Goal: Task Accomplishment & Management: Use online tool/utility

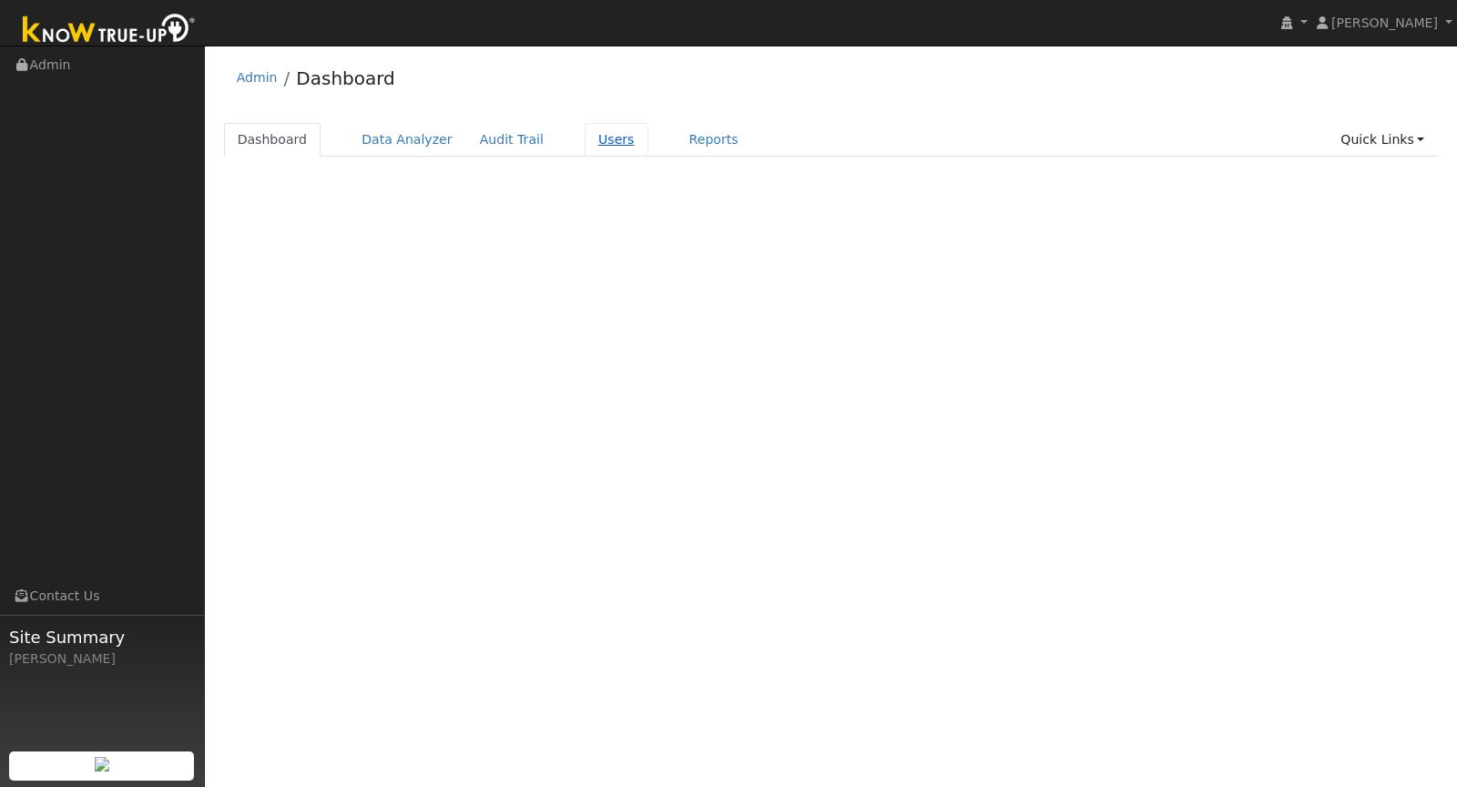
click at [592, 145] on link "Users" at bounding box center [616, 140] width 64 height 34
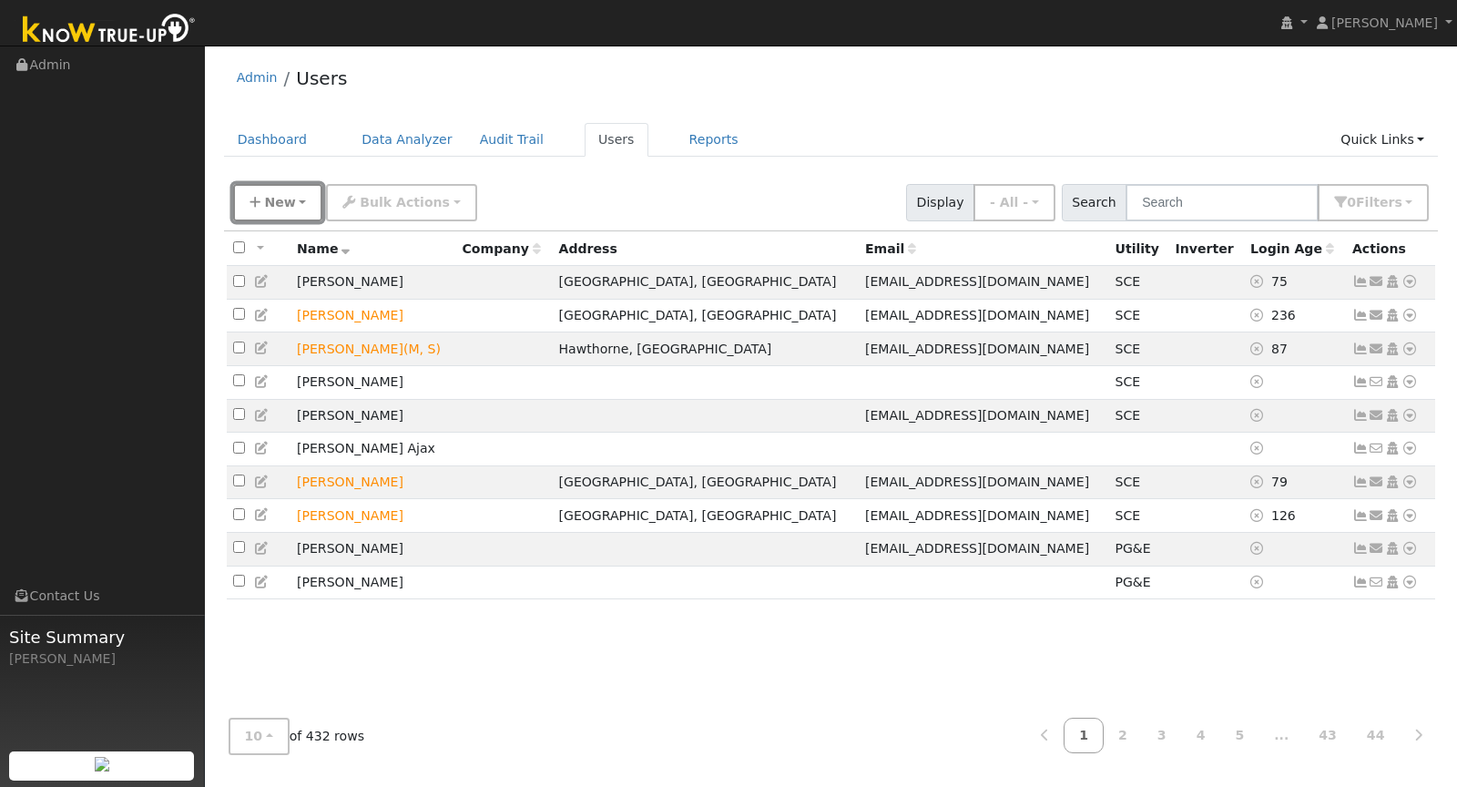
click at [282, 209] on button "New" at bounding box center [278, 202] width 90 height 37
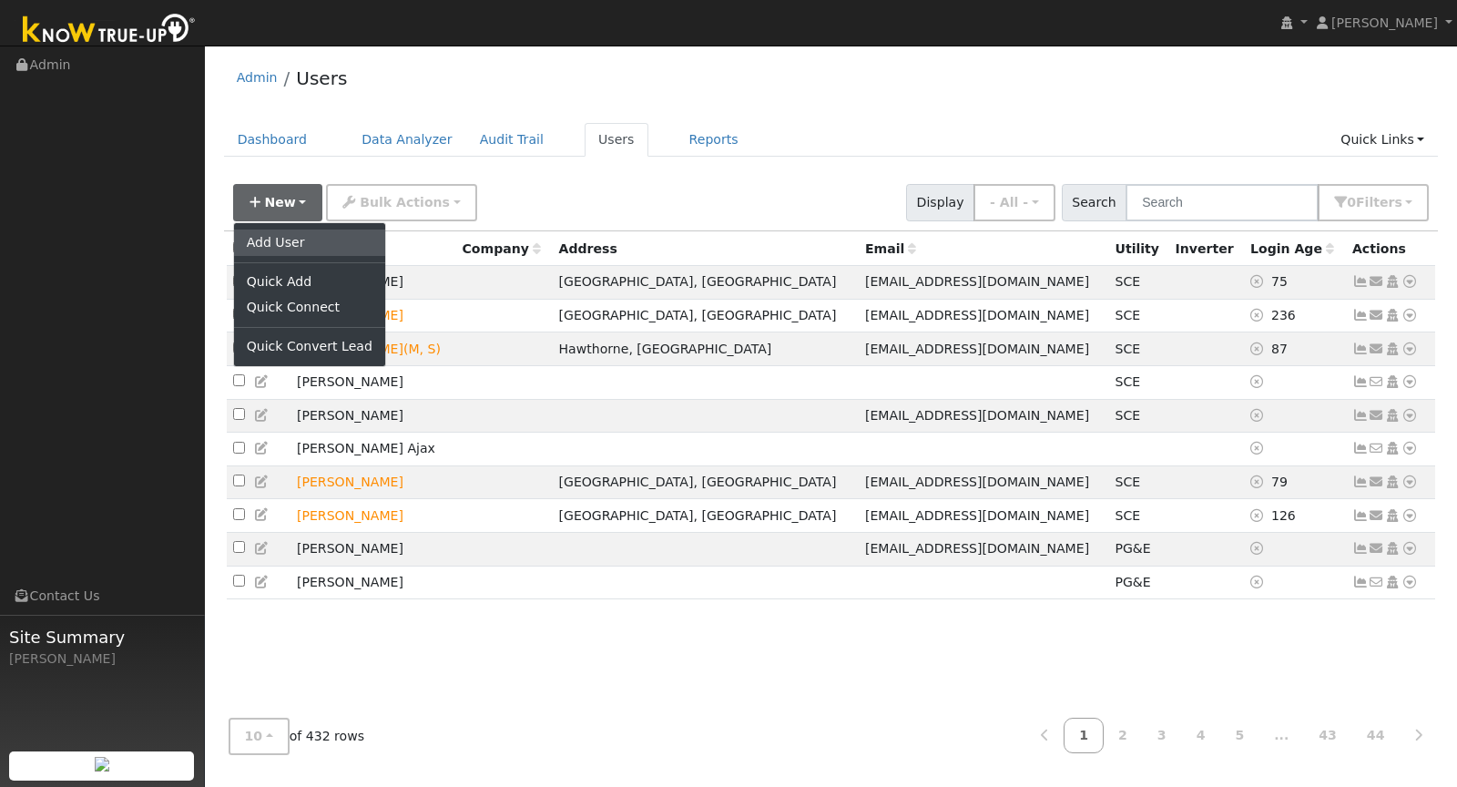
click at [277, 235] on link "Add User" at bounding box center [309, 241] width 151 height 25
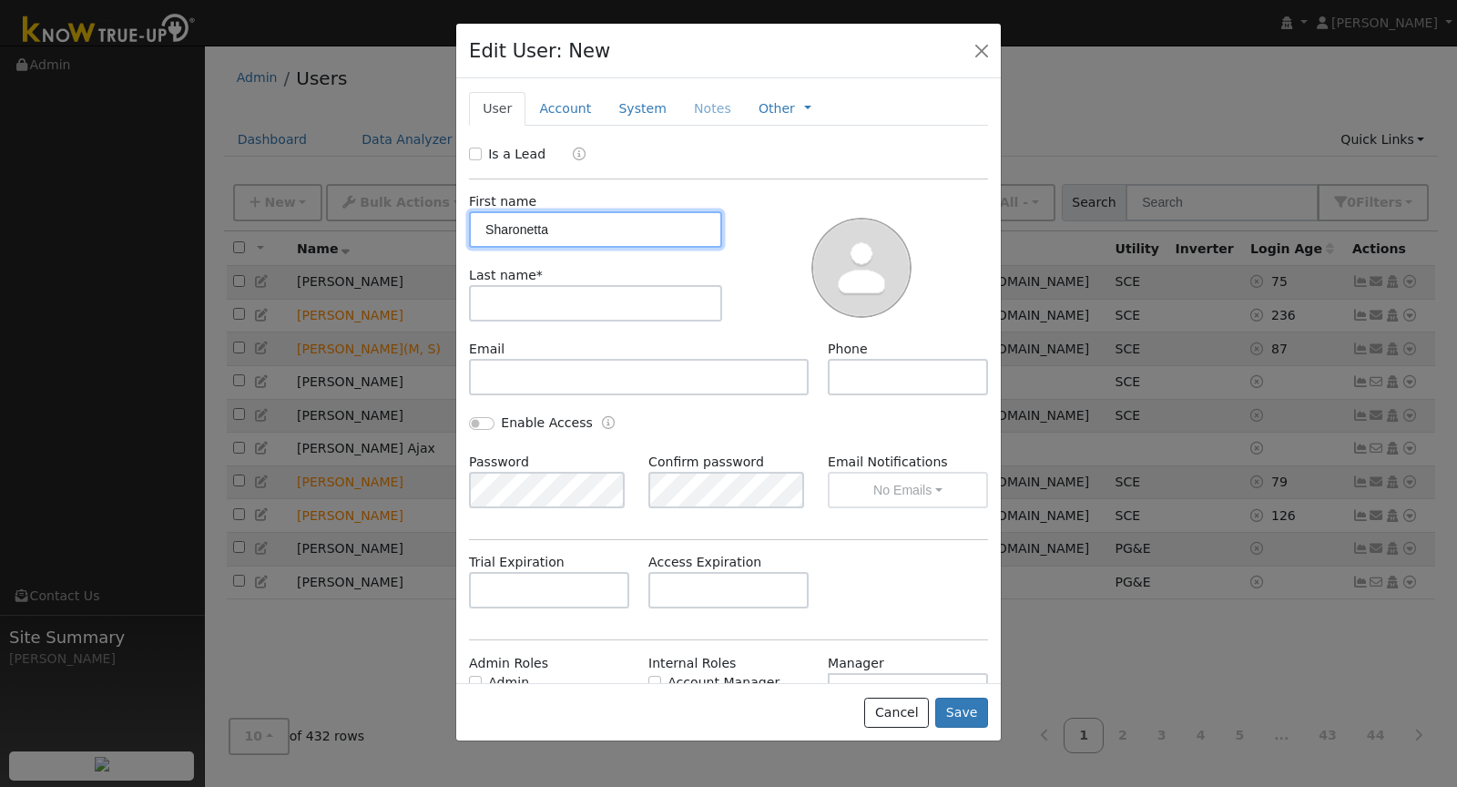
type input "Sharonetta"
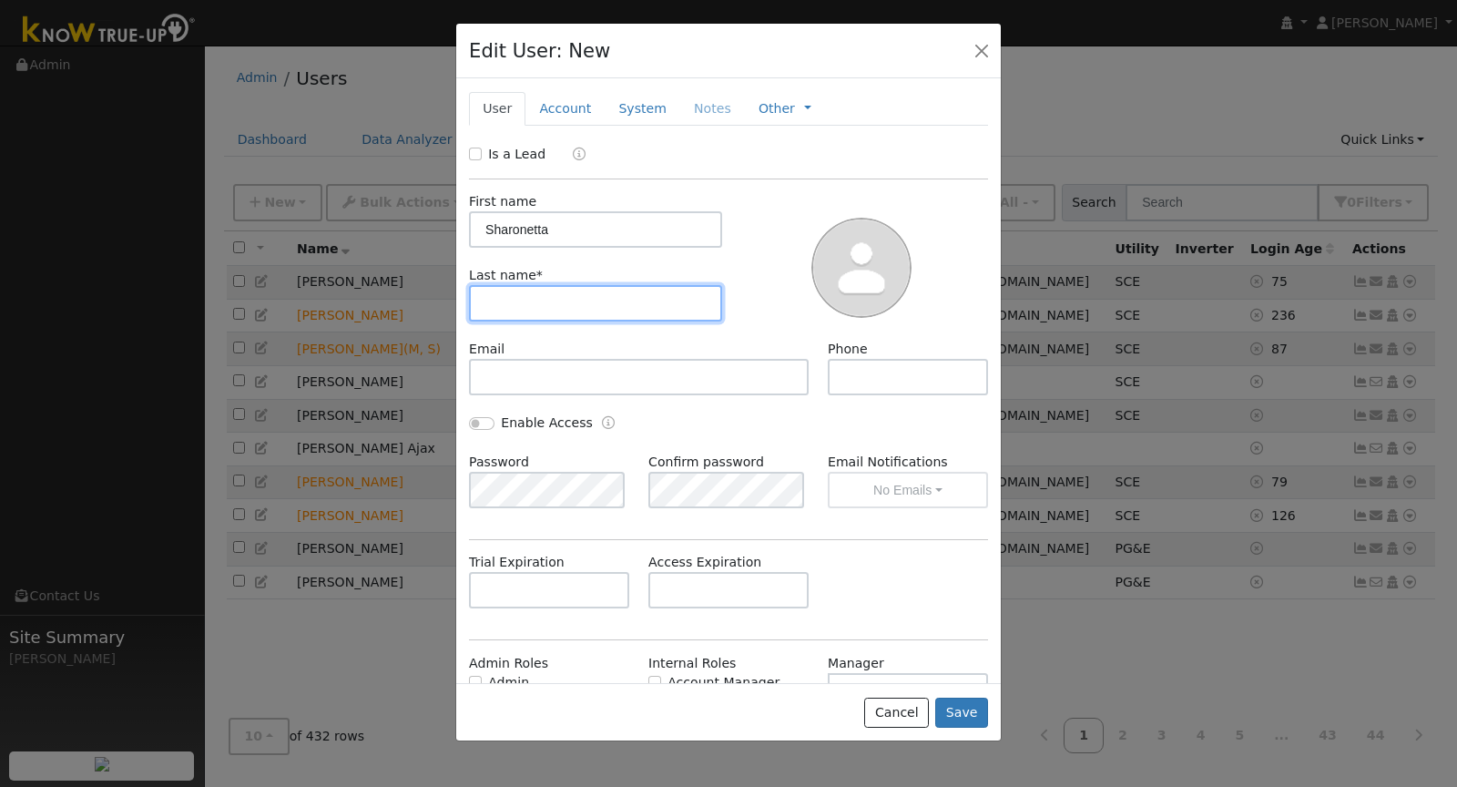
click at [642, 287] on input "text" at bounding box center [595, 303] width 253 height 36
type input "Thomas"
click at [969, 711] on button "Save" at bounding box center [961, 712] width 53 height 31
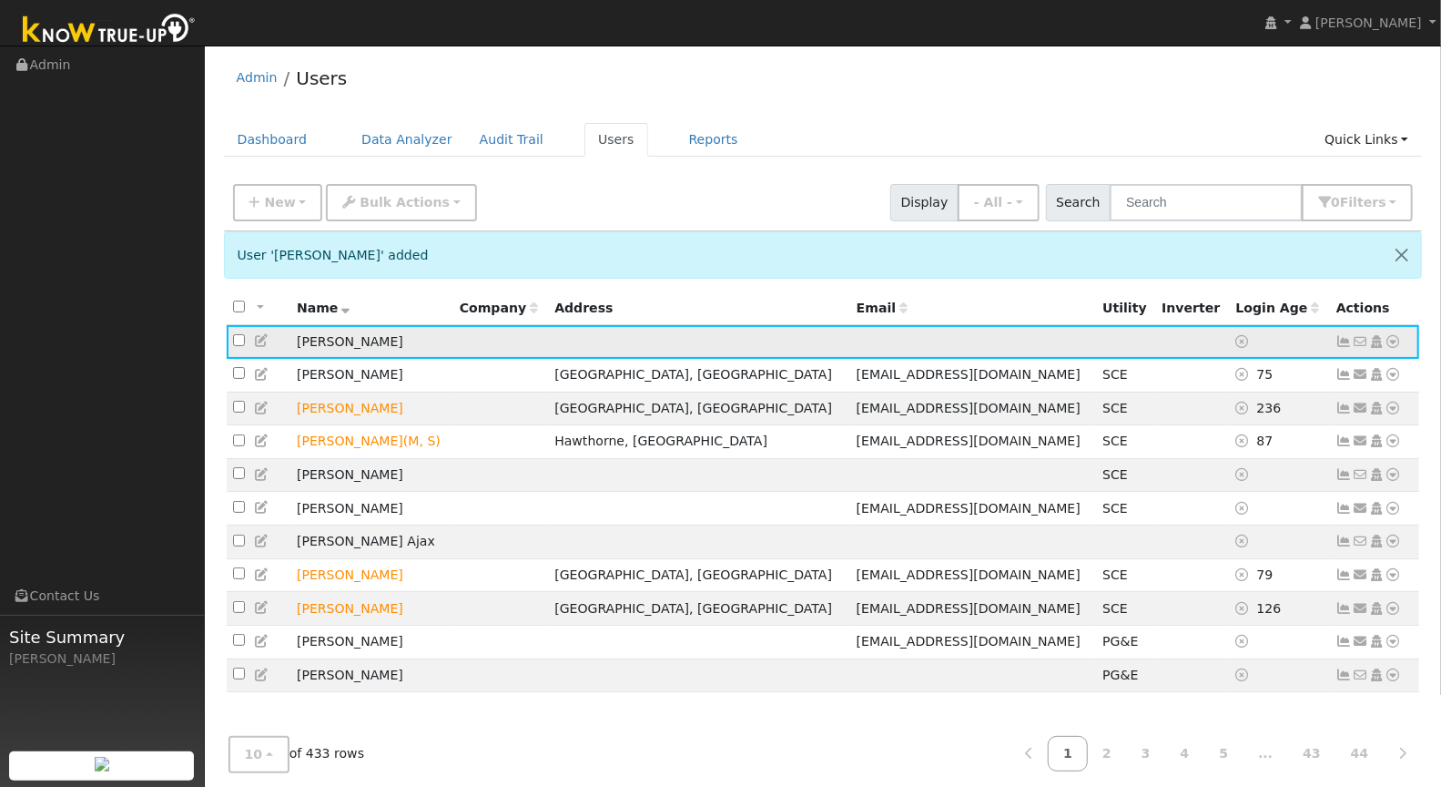
click at [1397, 340] on icon at bounding box center [1394, 341] width 16 height 13
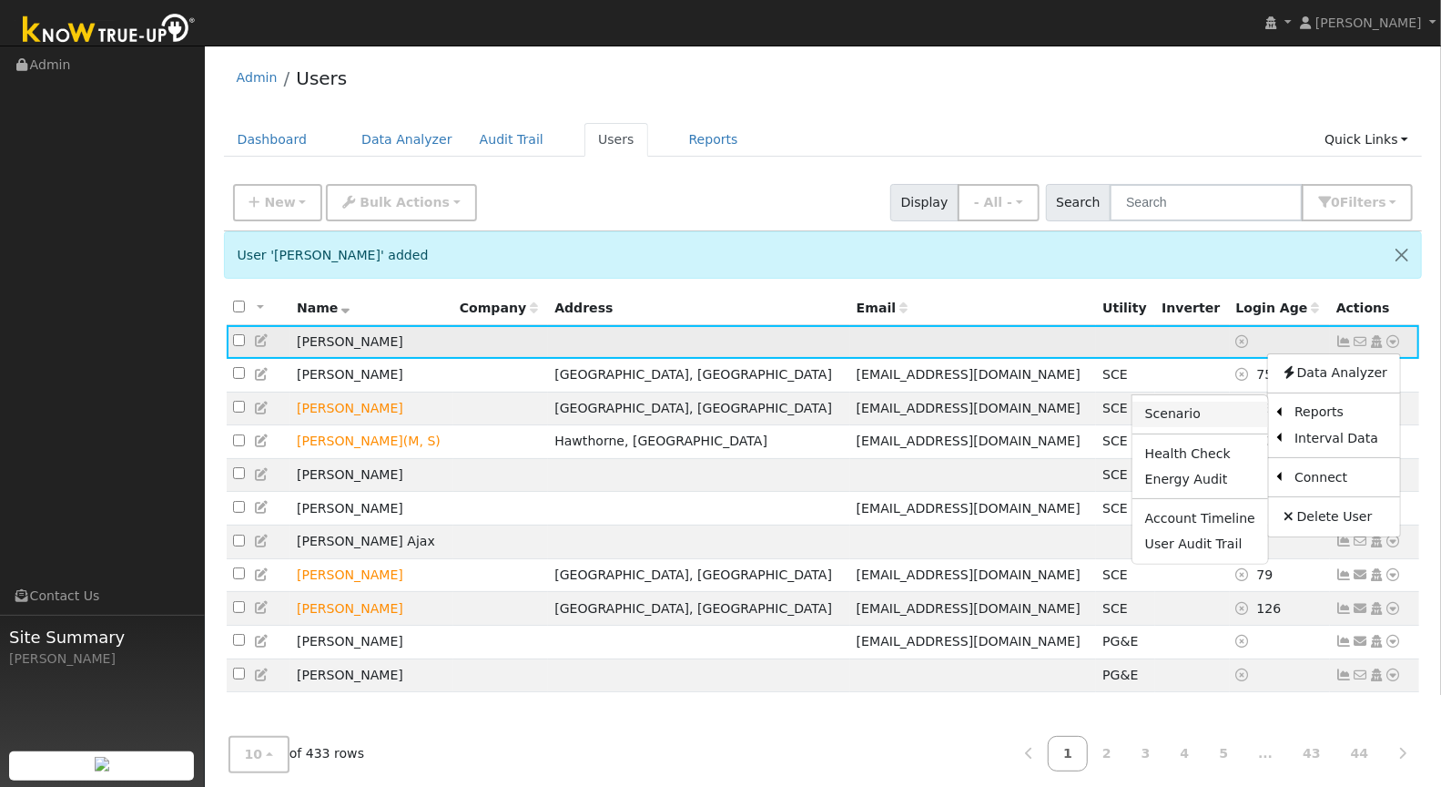
click at [1224, 418] on link "Scenario" at bounding box center [1200, 413] width 136 height 25
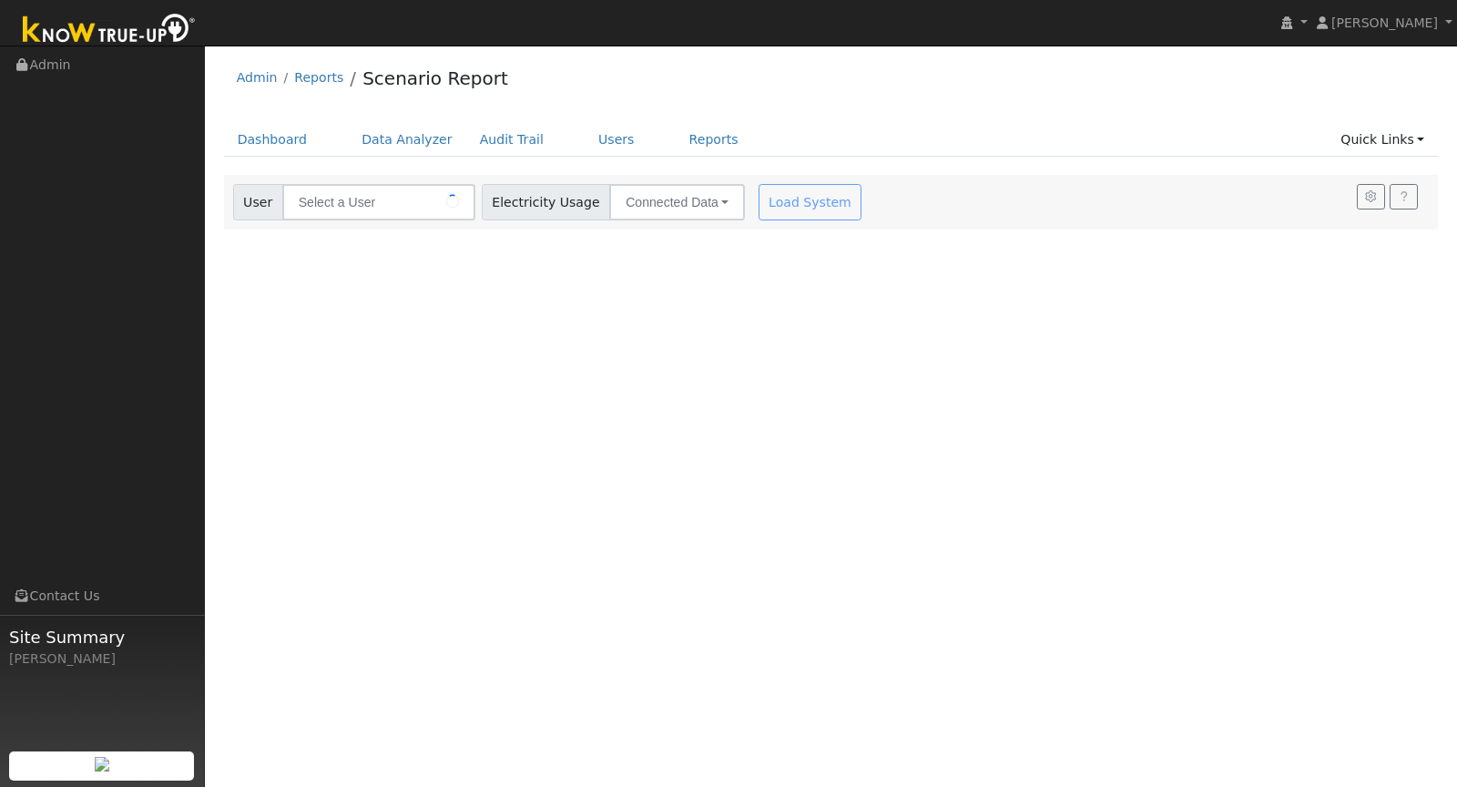
type input "[PERSON_NAME]"
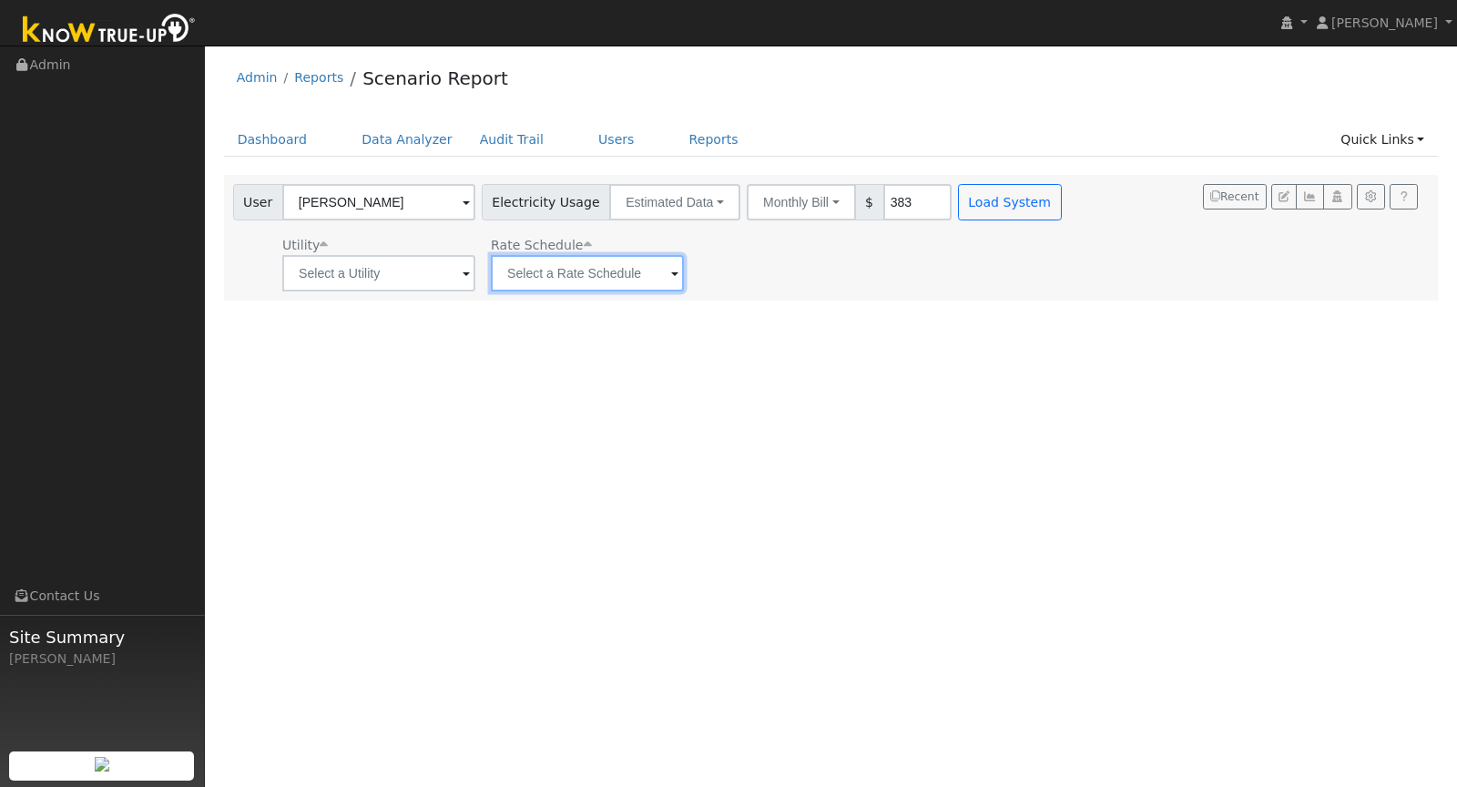
click at [475, 285] on input "text" at bounding box center [378, 273] width 193 height 36
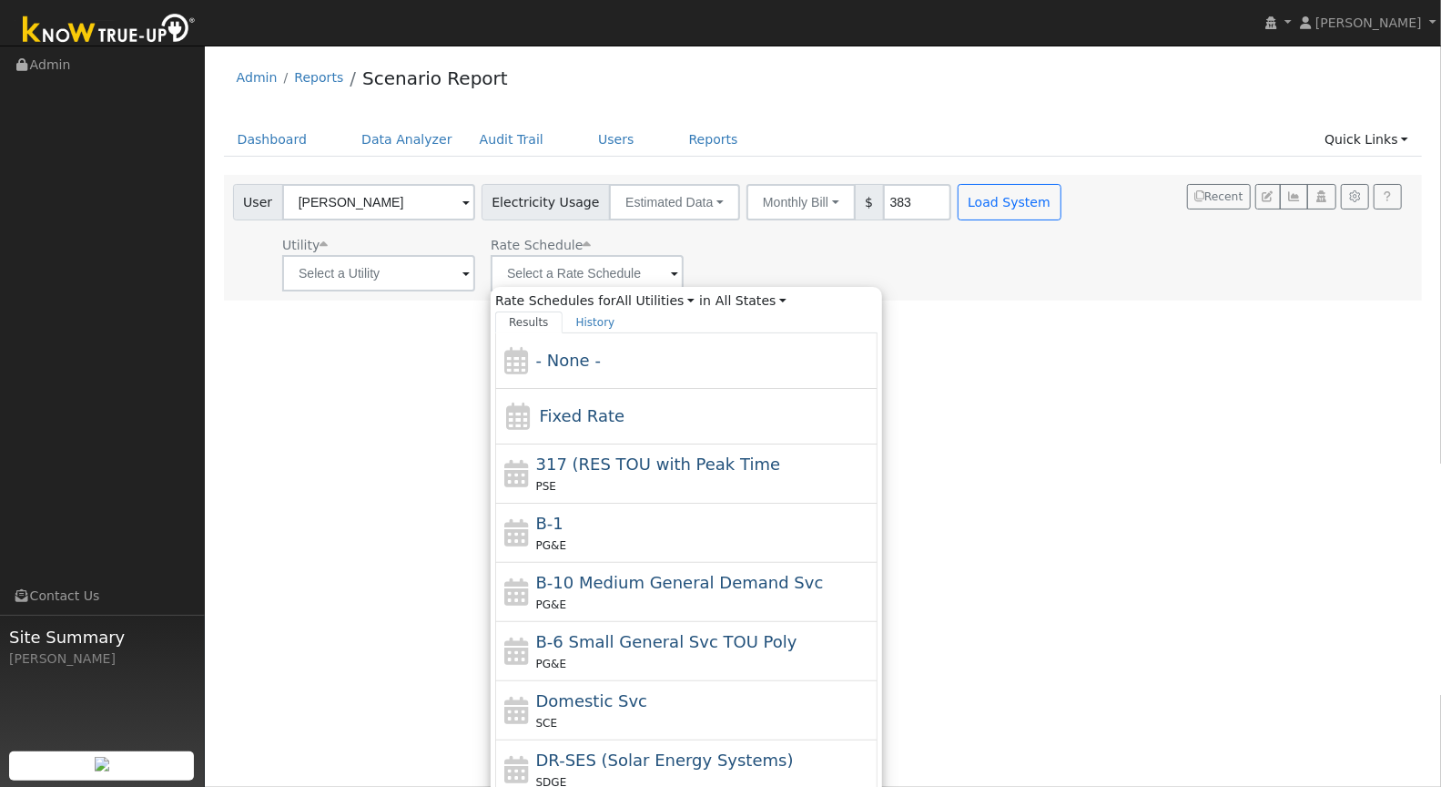
click at [1053, 307] on div "User Profile First name Last name Email Email Notifications No Emails No Emails…" at bounding box center [823, 416] width 1236 height 741
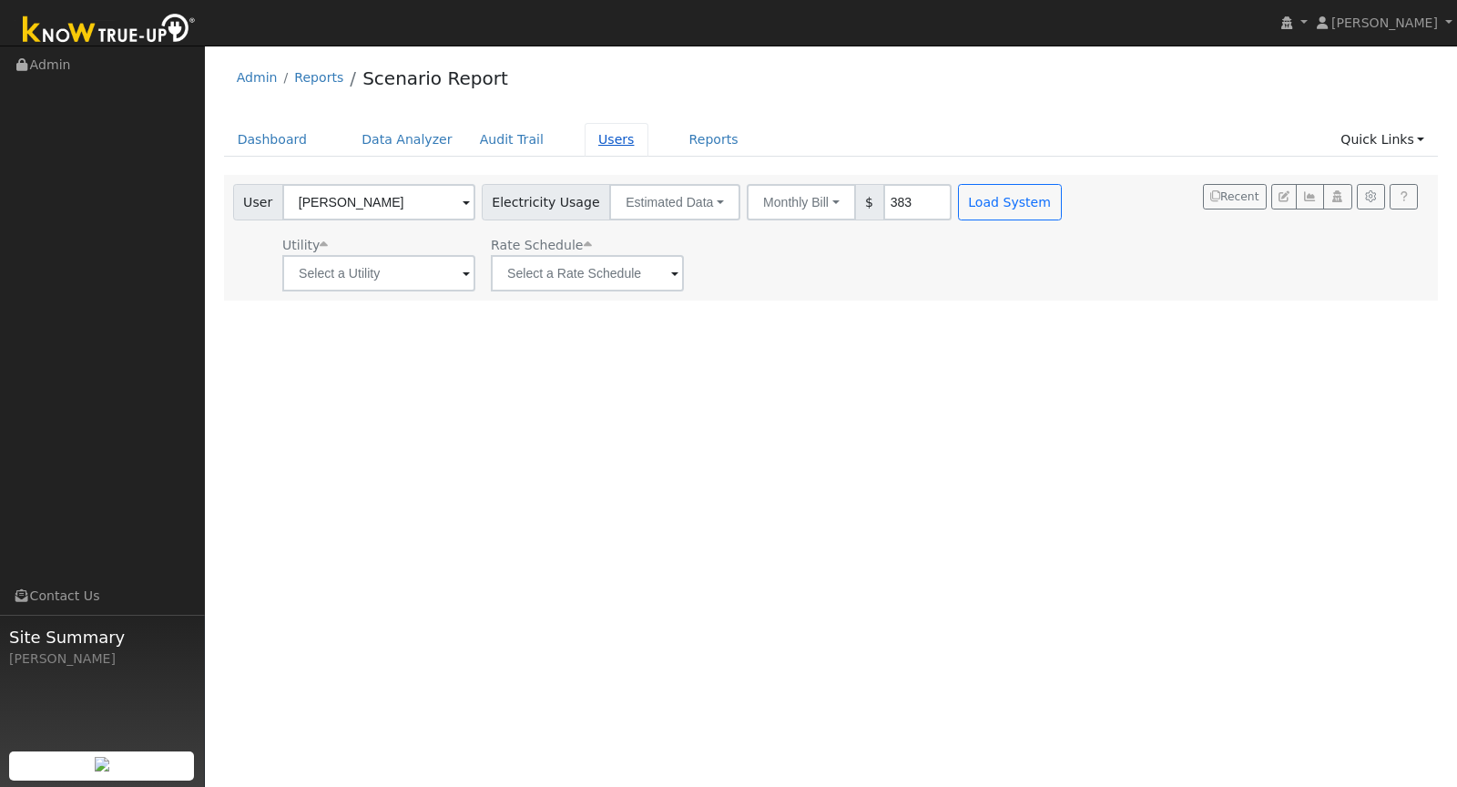
click at [584, 141] on link "Users" at bounding box center [616, 140] width 64 height 34
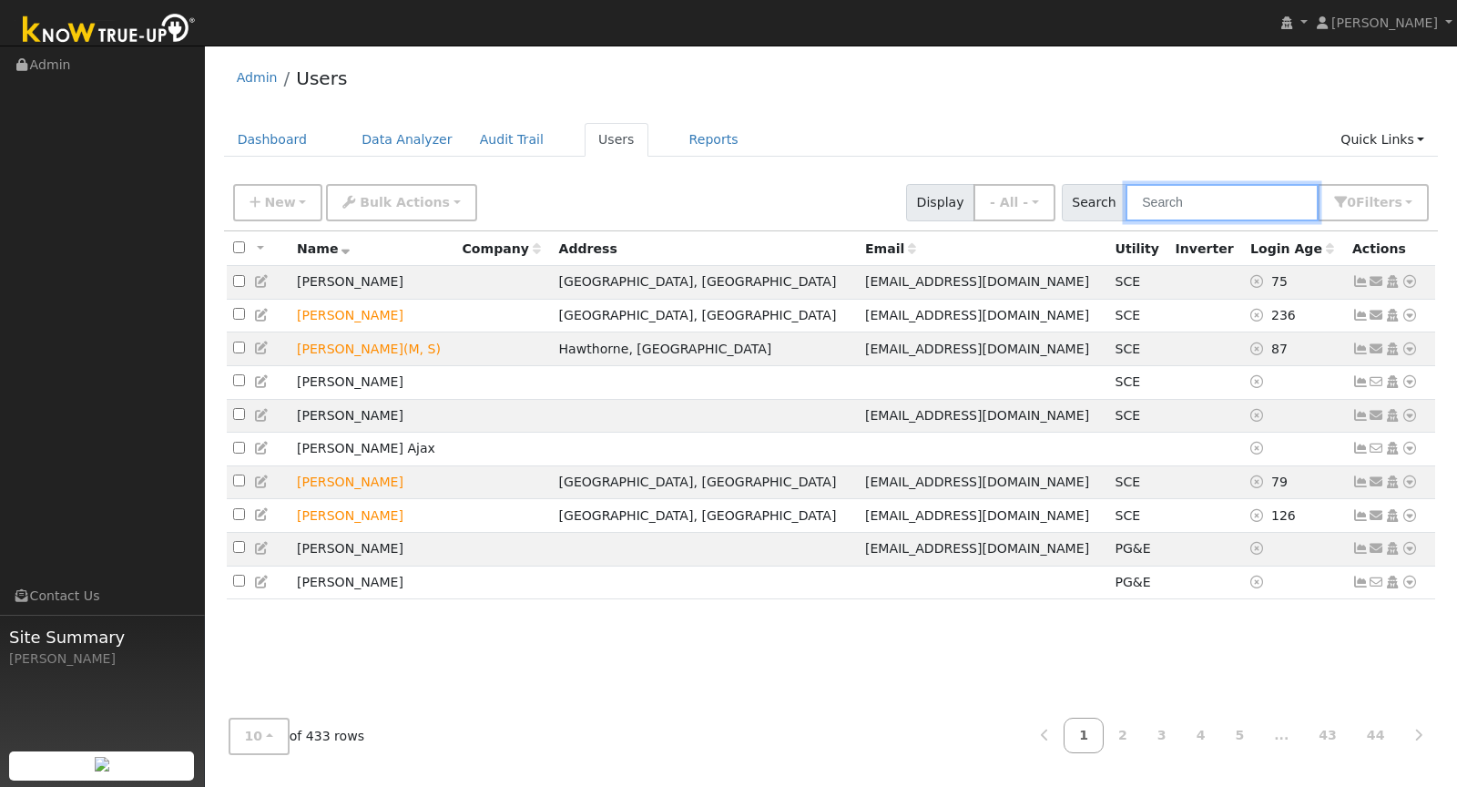
click at [1270, 200] on input "text" at bounding box center [1221, 202] width 193 height 37
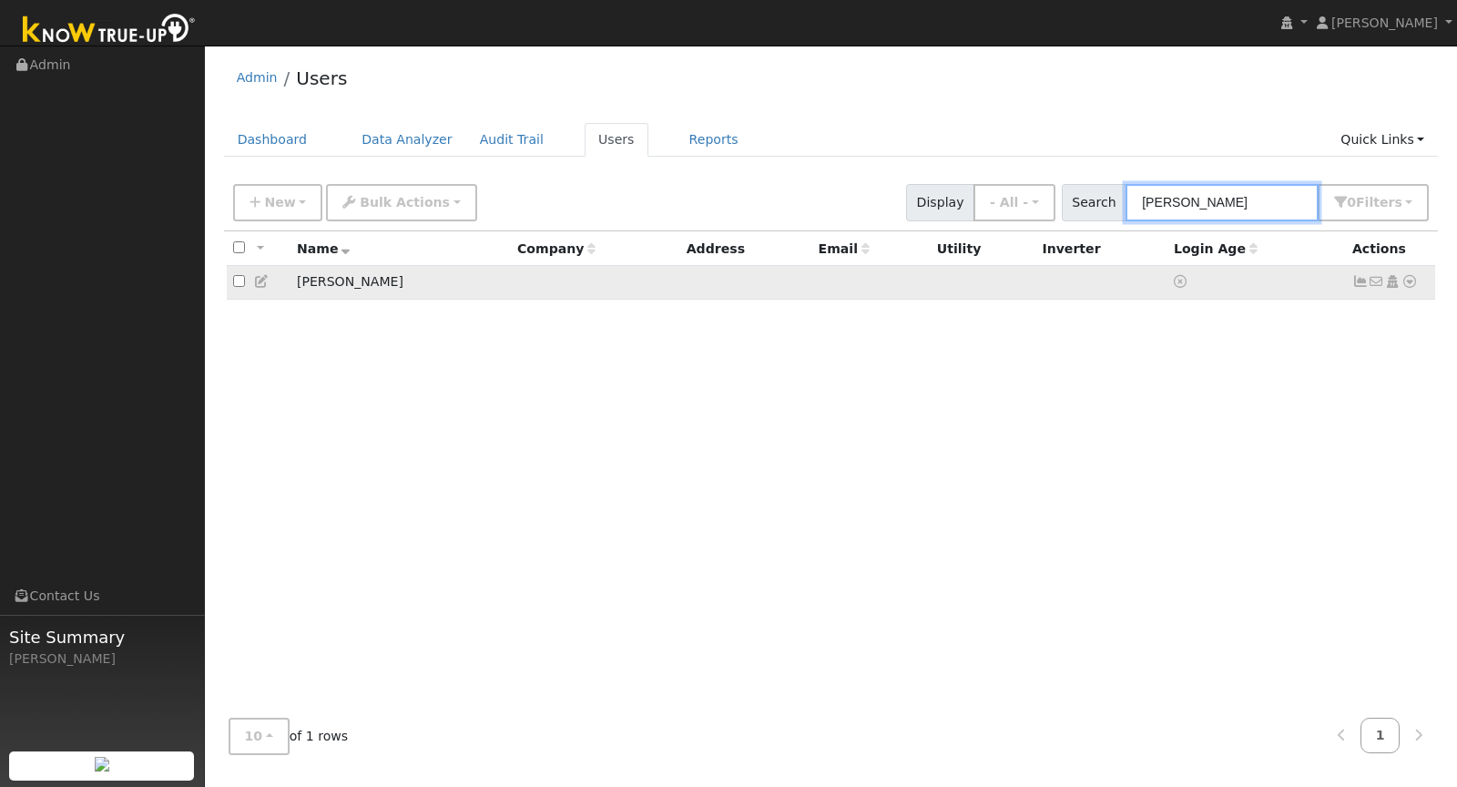
type input "[PERSON_NAME]"
click at [1408, 280] on icon at bounding box center [1409, 281] width 16 height 13
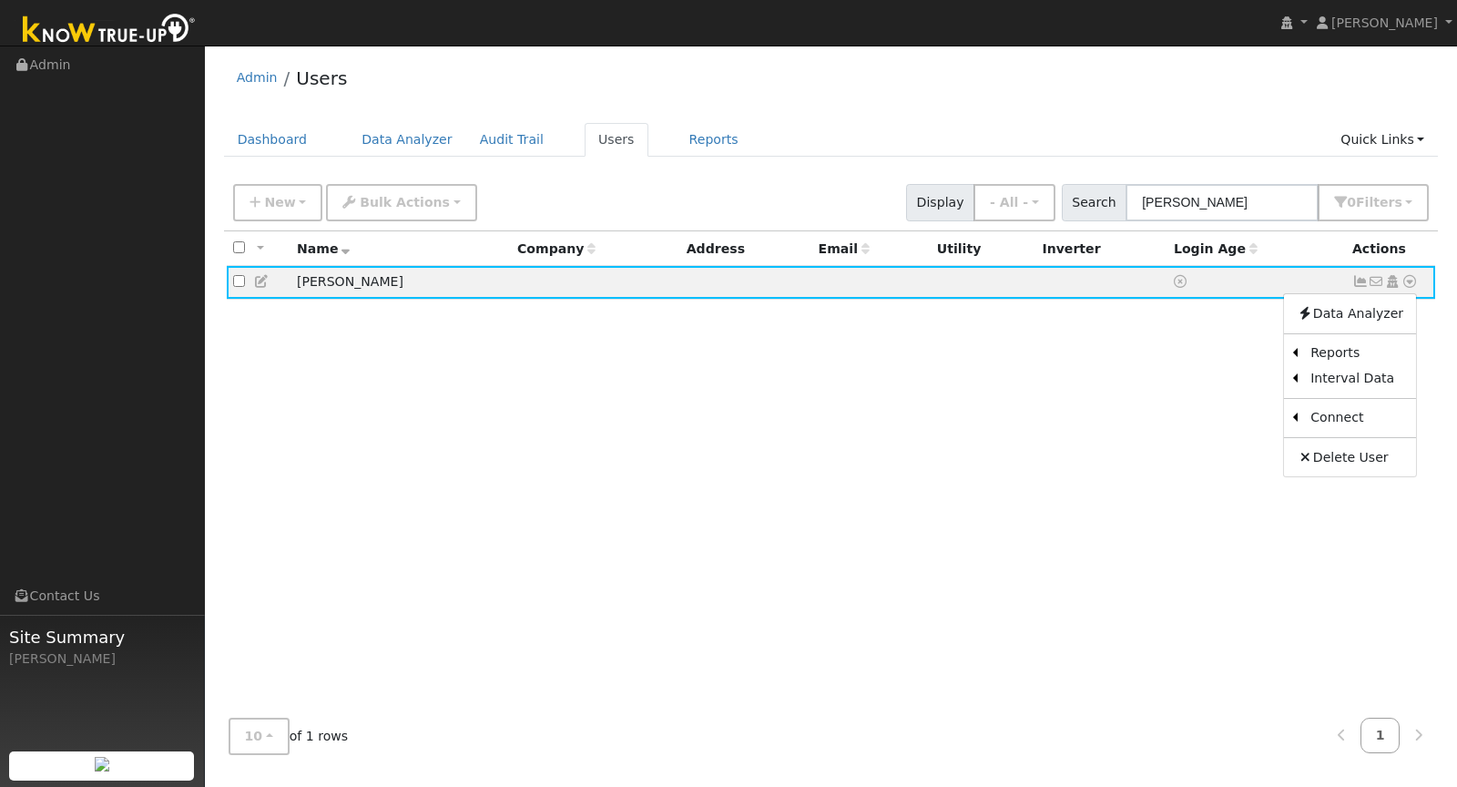
click at [0, 0] on link "Import From CSV" at bounding box center [0, 0] width 0 height 0
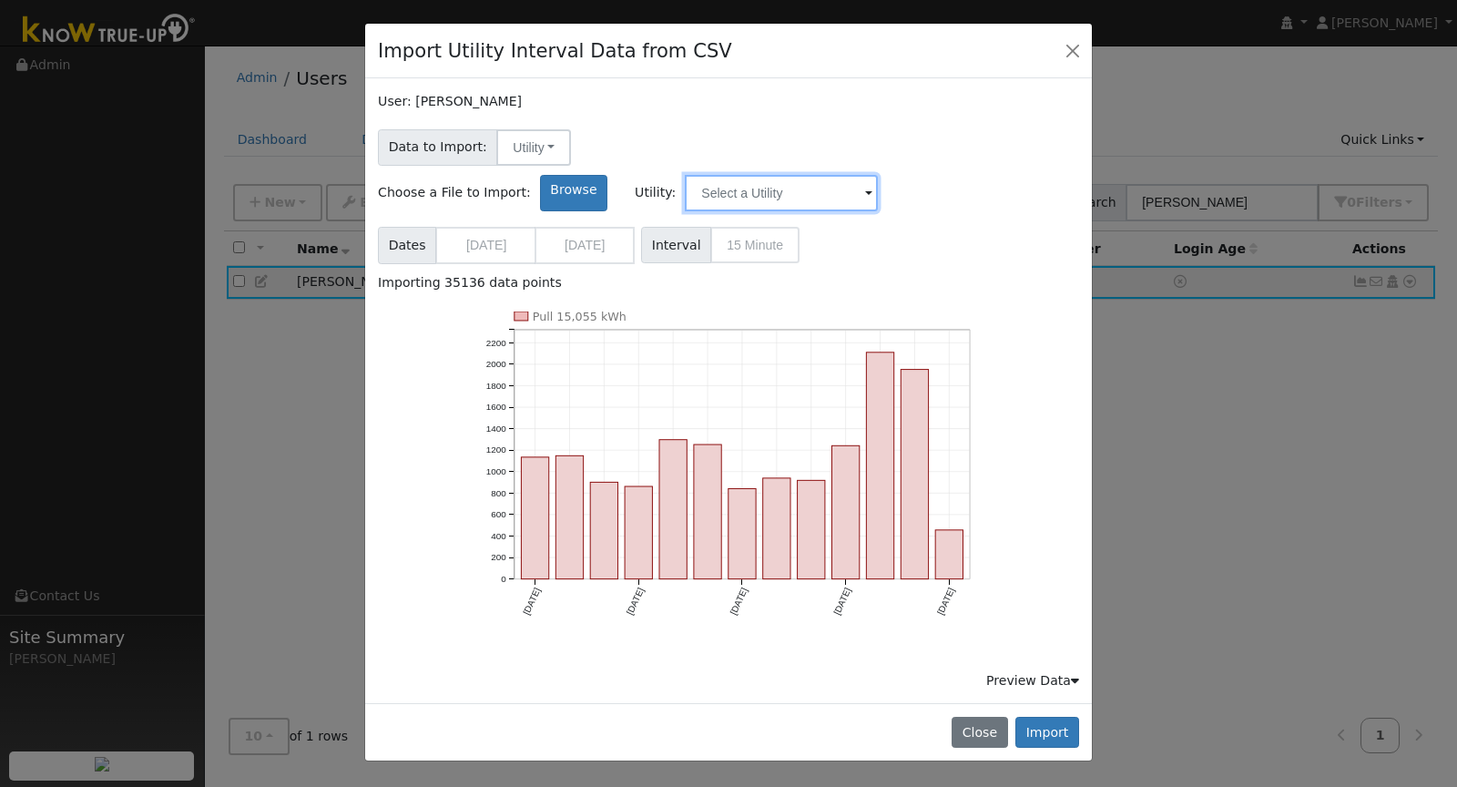
click at [878, 175] on input "text" at bounding box center [781, 193] width 193 height 36
type input "s"
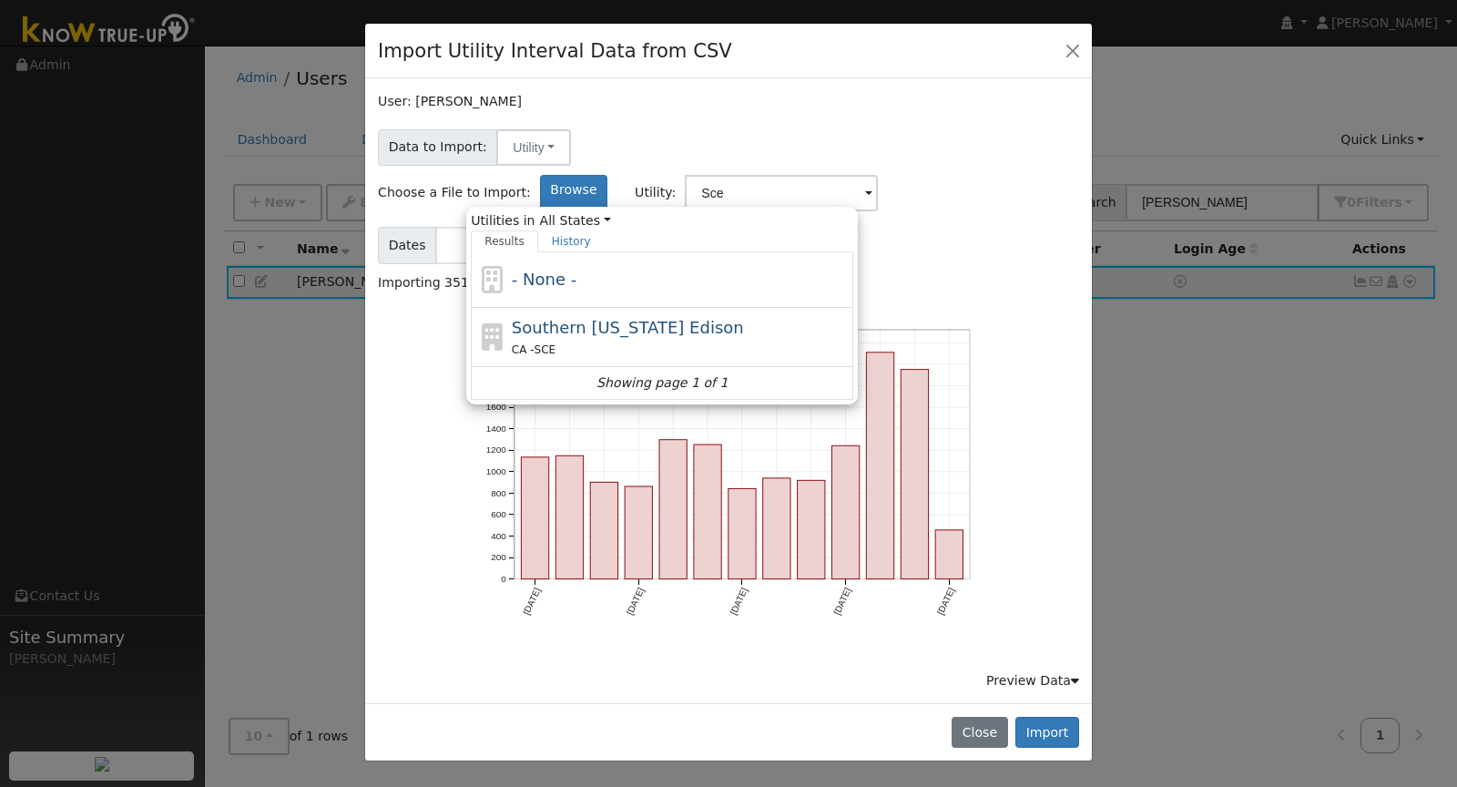
click at [849, 315] on div "Southern [US_STATE] Edison CA - SCE" at bounding box center [681, 337] width 338 height 44
type input "Southern [US_STATE] Edison"
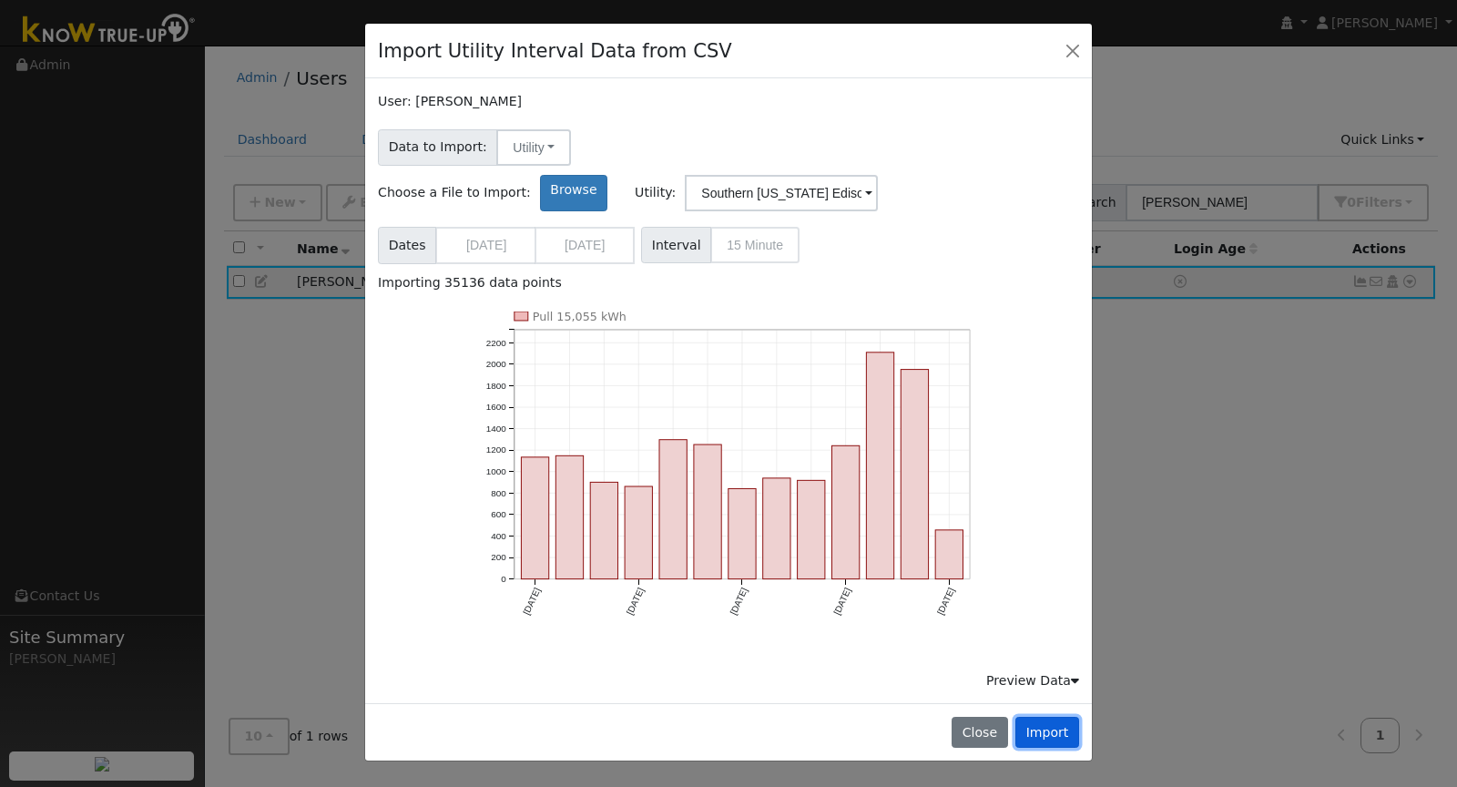
click at [1058, 716] on button "Import" at bounding box center [1047, 731] width 64 height 31
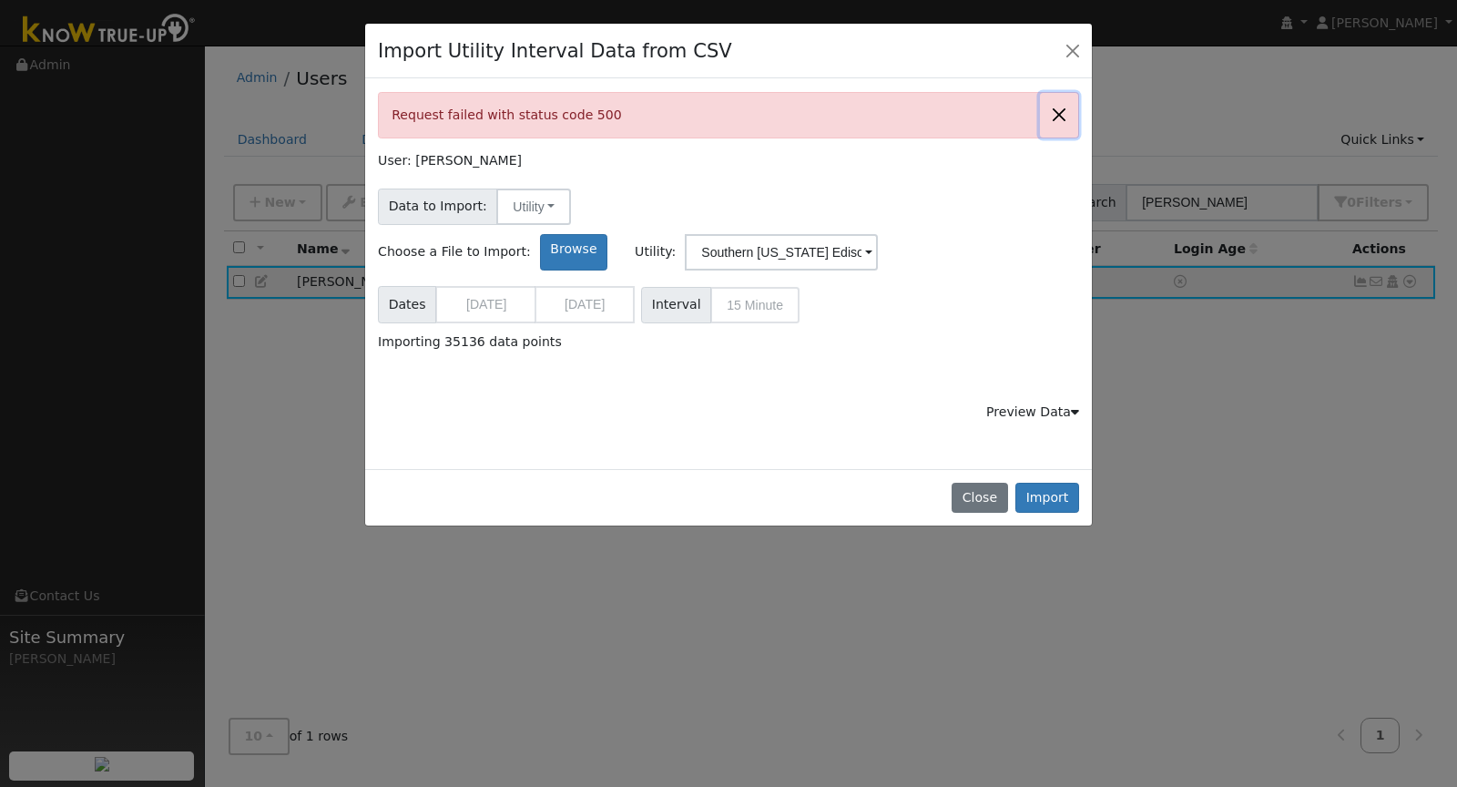
click at [1056, 112] on button "Close" at bounding box center [1059, 115] width 38 height 45
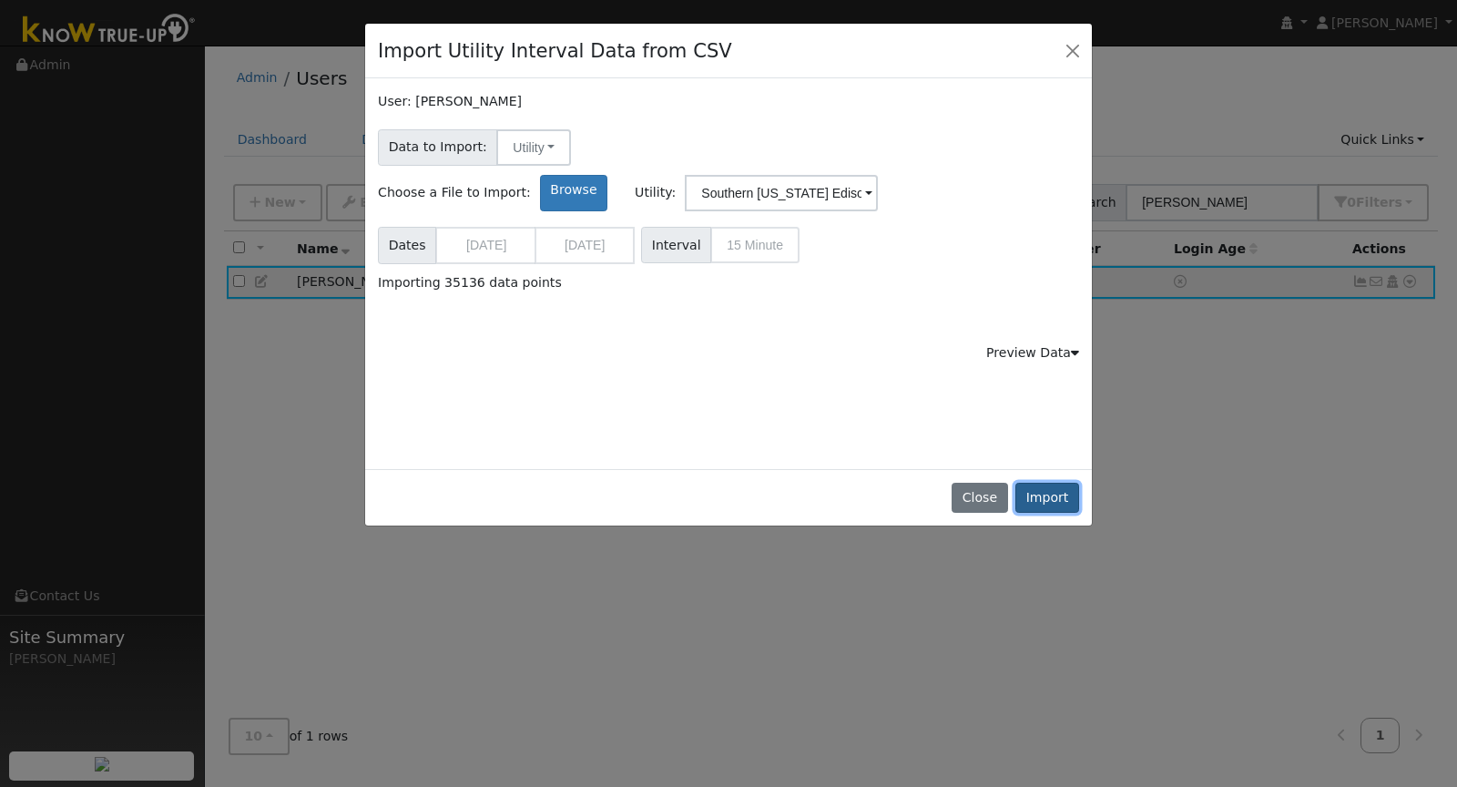
click at [1065, 492] on button "Import" at bounding box center [1047, 497] width 64 height 31
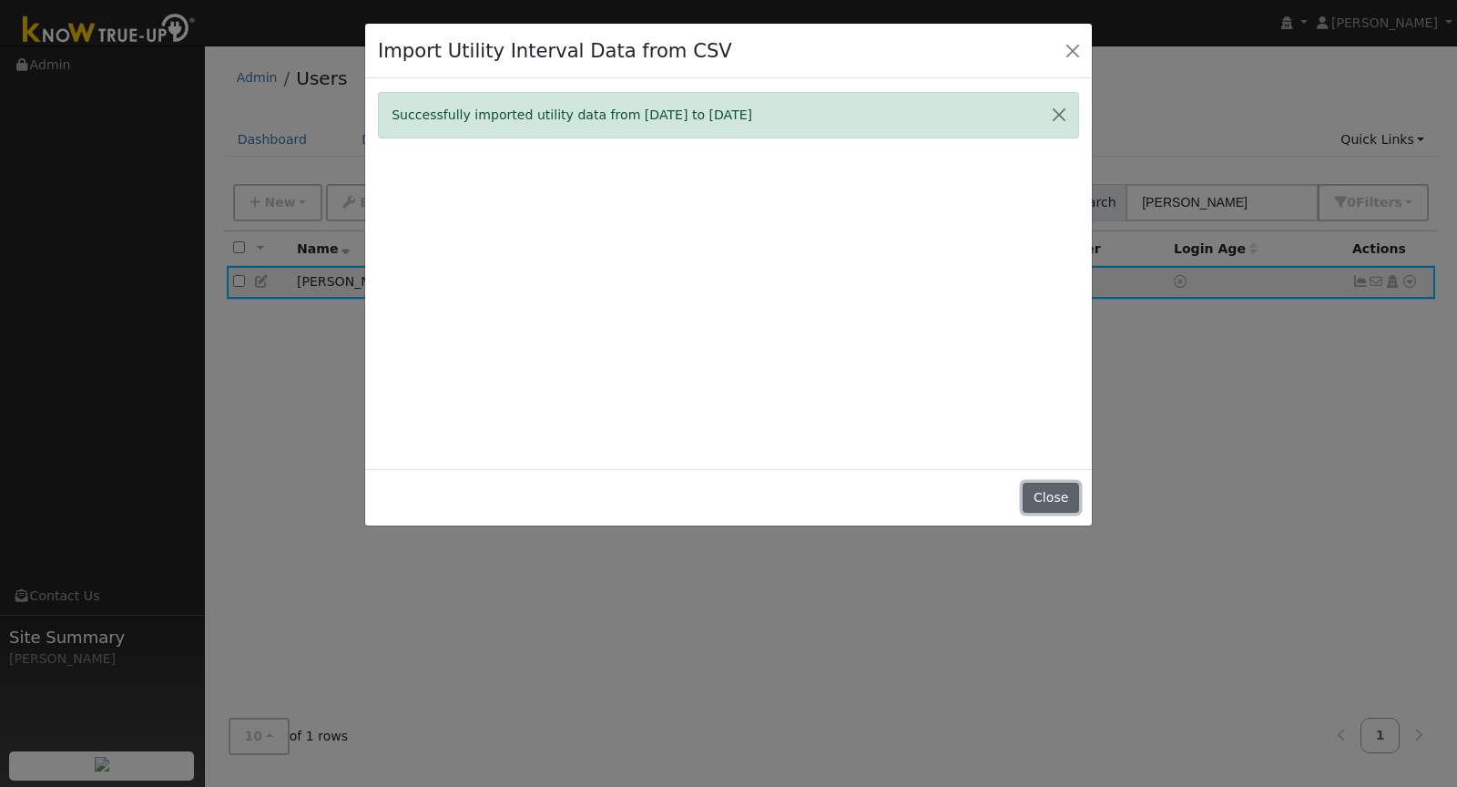
click at [1073, 492] on button "Close" at bounding box center [1050, 497] width 56 height 31
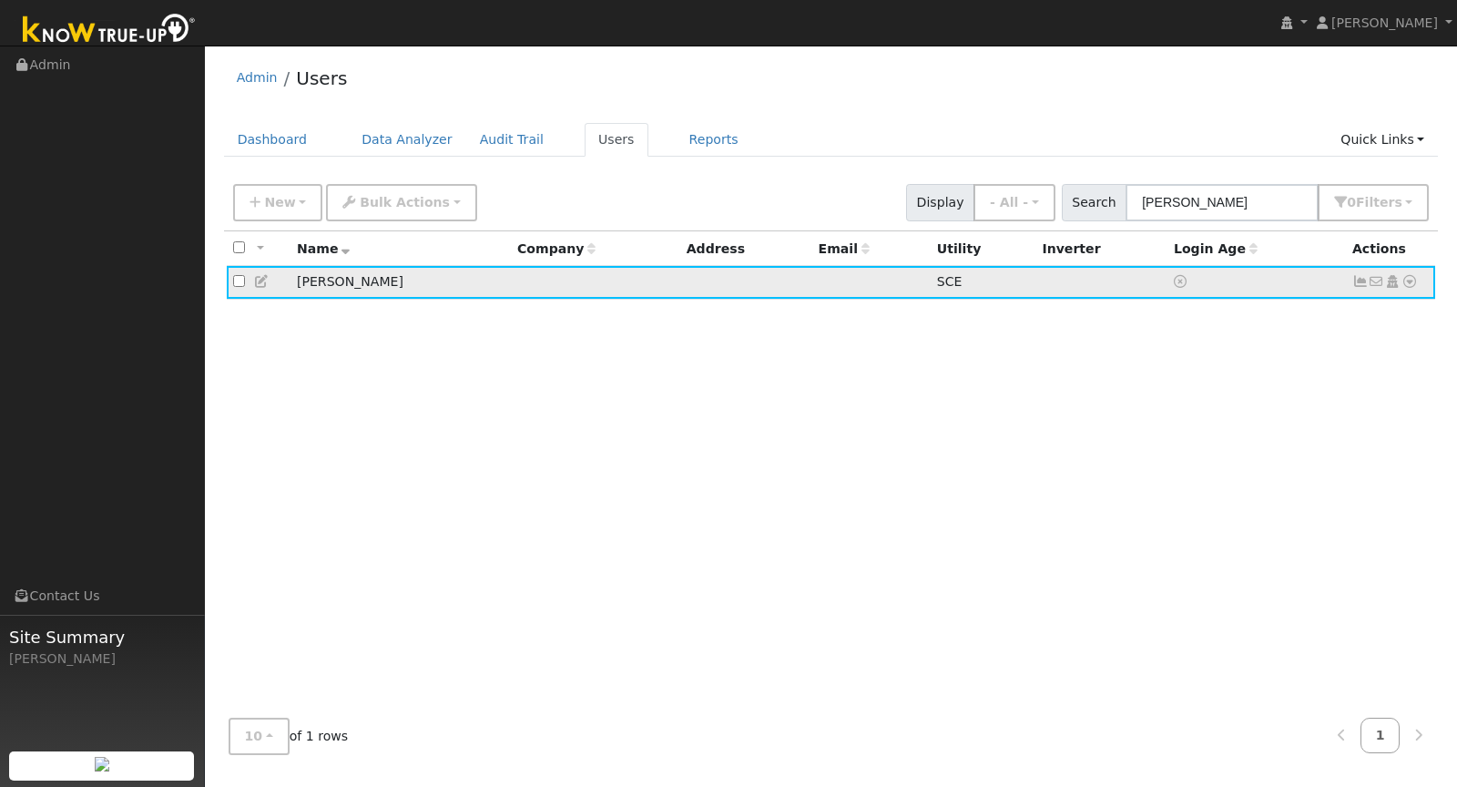
click at [1355, 279] on icon at bounding box center [1360, 281] width 16 height 13
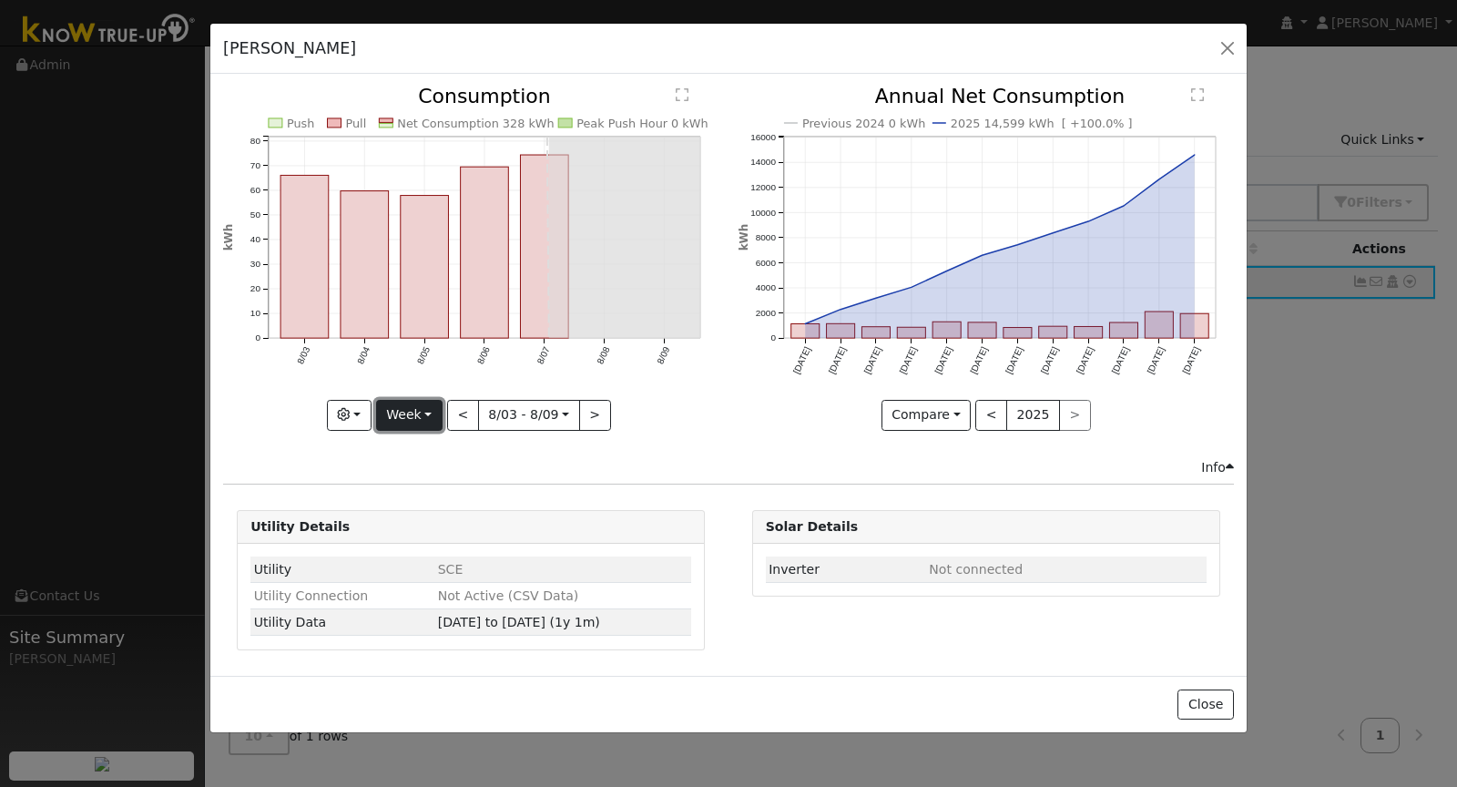
click at [408, 416] on button "Week" at bounding box center [409, 415] width 66 height 31
click at [427, 522] on link "Year" at bounding box center [440, 527] width 127 height 25
type input "[DATE]"
